Goal: Information Seeking & Learning: Learn about a topic

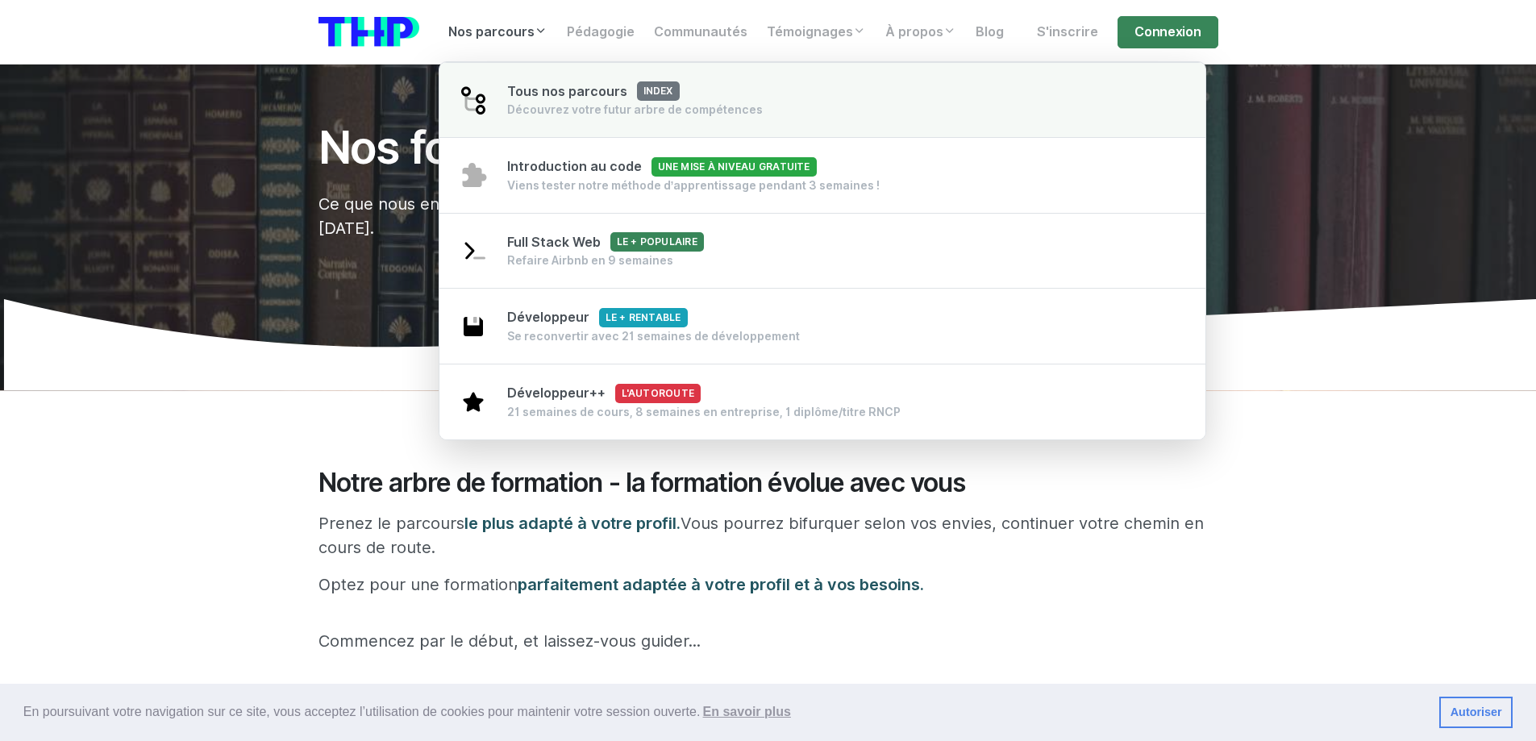
click at [549, 106] on div "Découvrez votre futur arbre de compétences" at bounding box center [635, 110] width 256 height 16
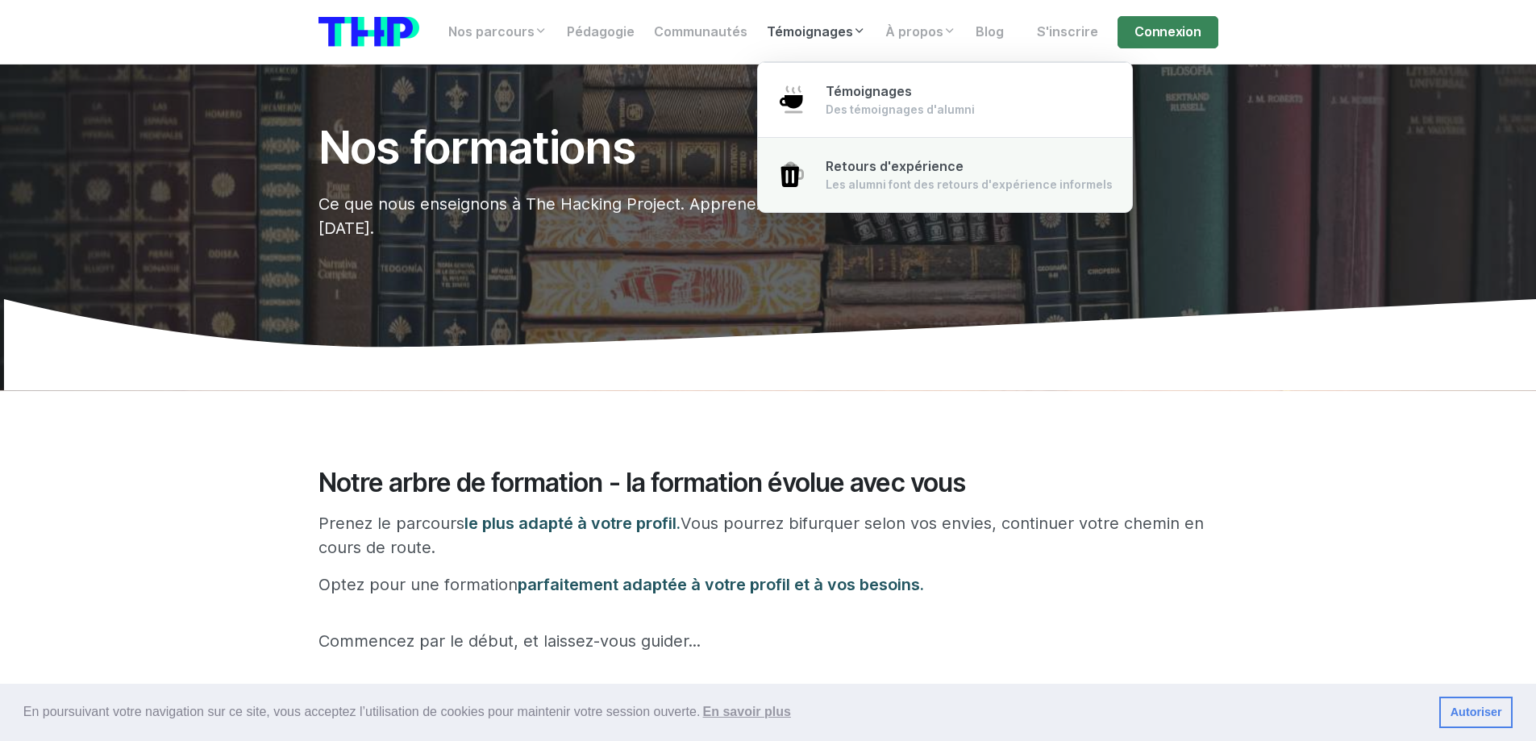
click at [828, 188] on div "Les alumni font des retours d'expérience informels" at bounding box center [969, 185] width 287 height 16
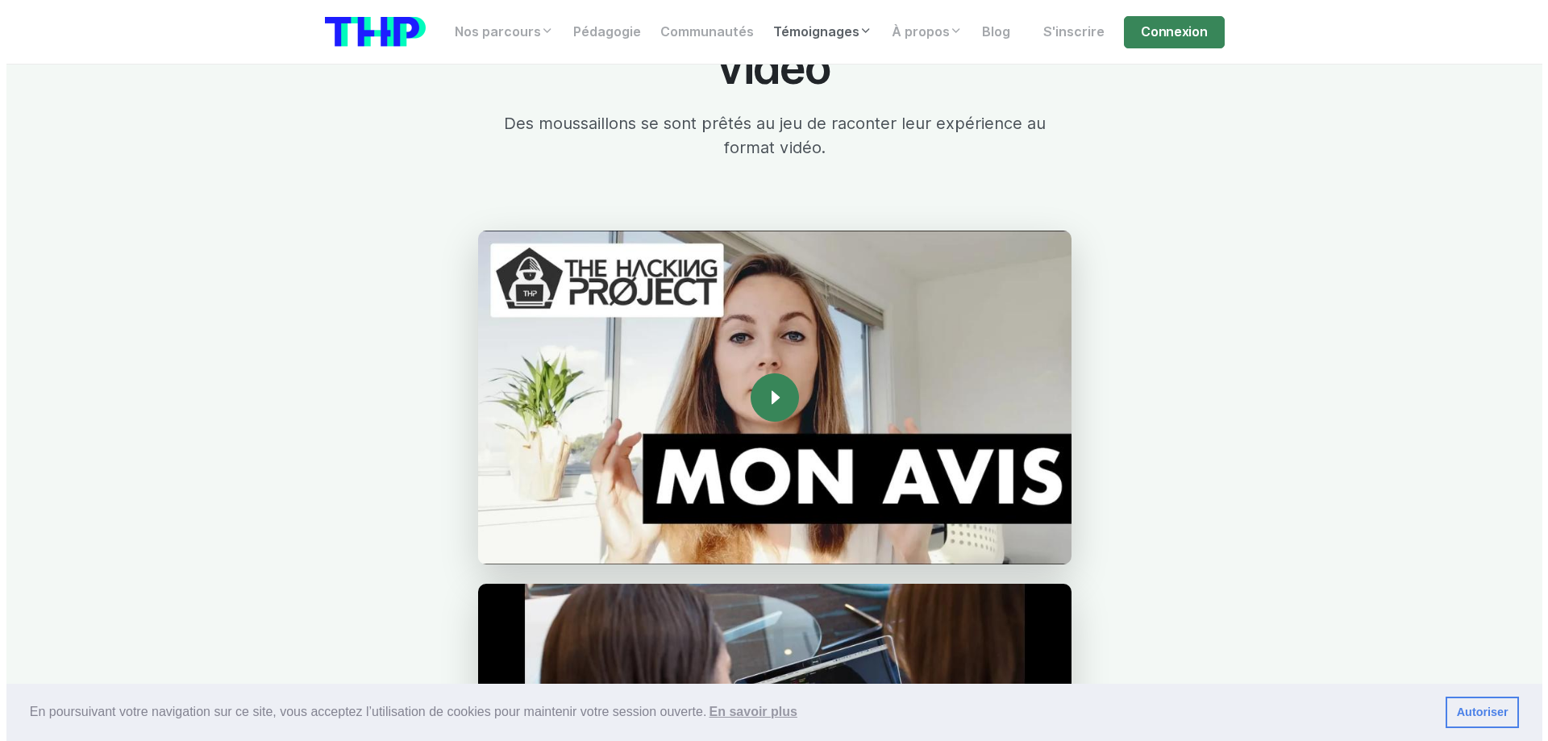
scroll to position [1754, 0]
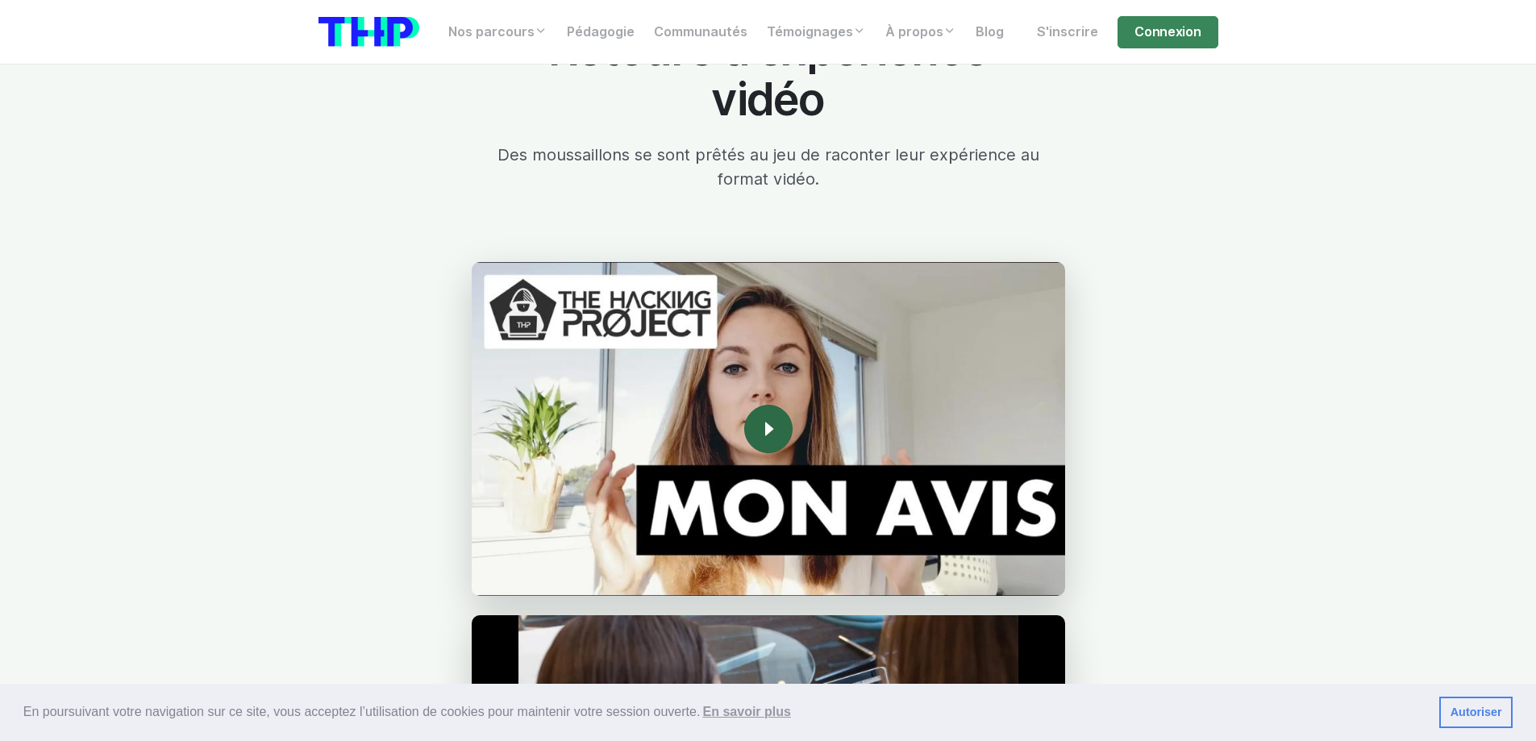
click at [761, 423] on rect at bounding box center [769, 429] width 26 height 26
